Goal: Learn about a topic

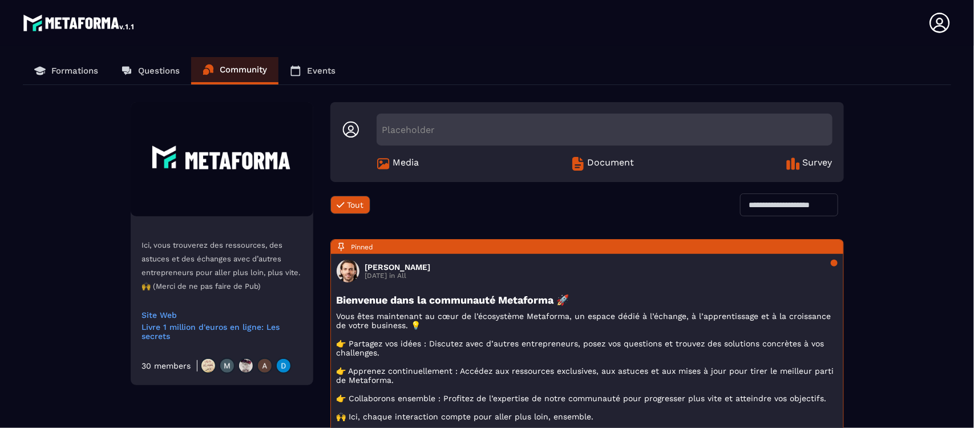
click at [68, 67] on p "Formations" at bounding box center [74, 71] width 47 height 10
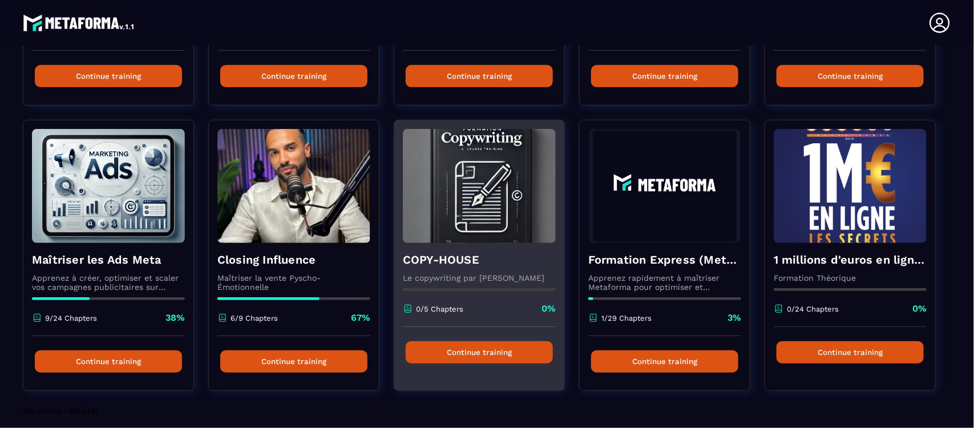
scroll to position [316, 0]
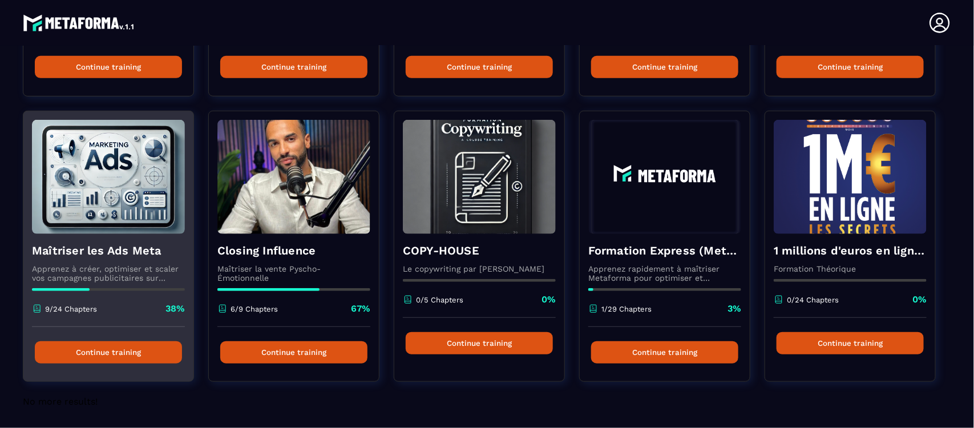
click at [132, 219] on img at bounding box center [108, 177] width 153 height 114
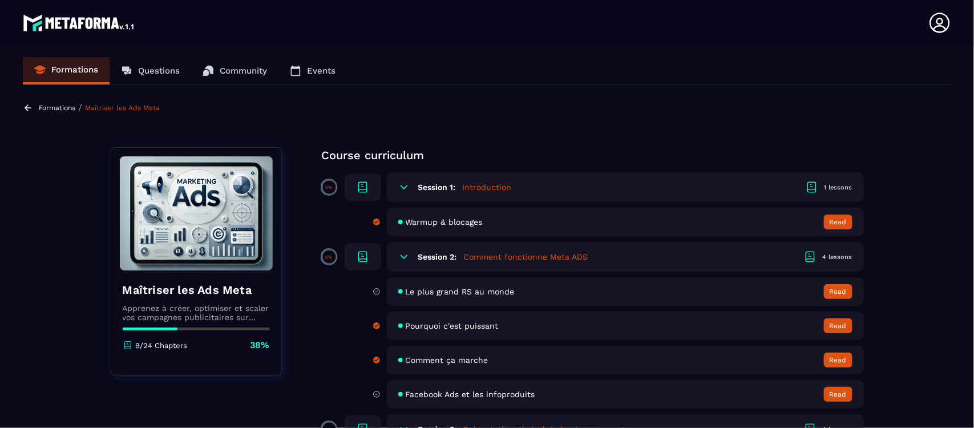
click at [839, 220] on button "Read" at bounding box center [838, 222] width 29 height 15
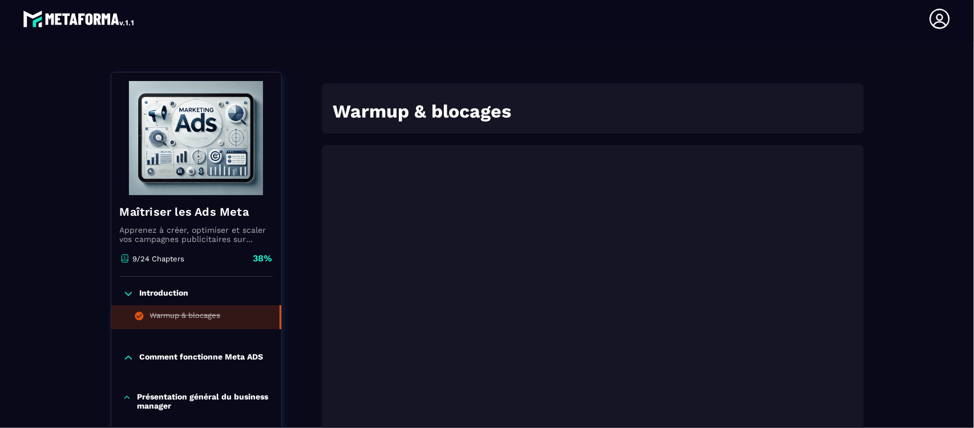
scroll to position [320, 0]
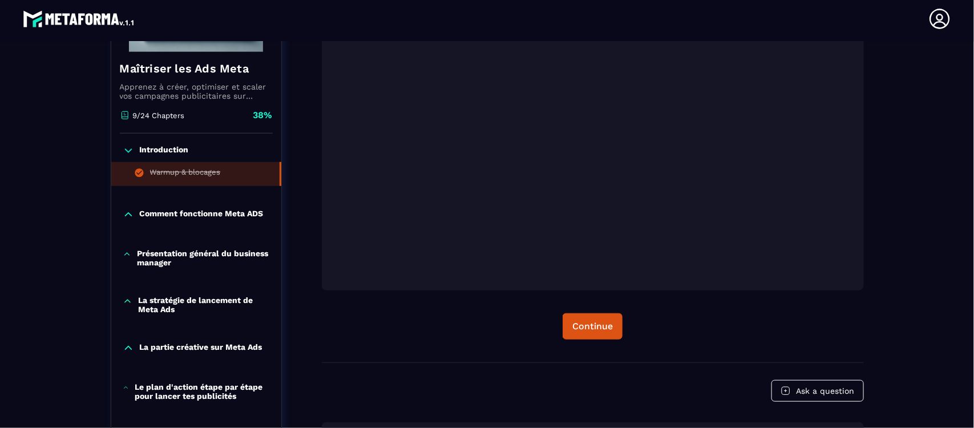
click at [938, 318] on div "Formations / Maîtriser les Ads Meta / Warmup & blocages Maîtriser les Ads Meta …" at bounding box center [487, 125] width 929 height 695
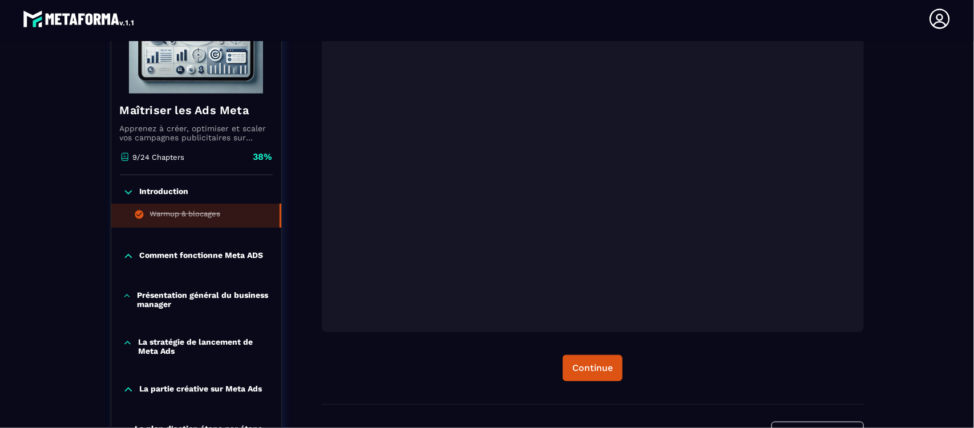
scroll to position [0, 0]
